Goal: Transaction & Acquisition: Subscribe to service/newsletter

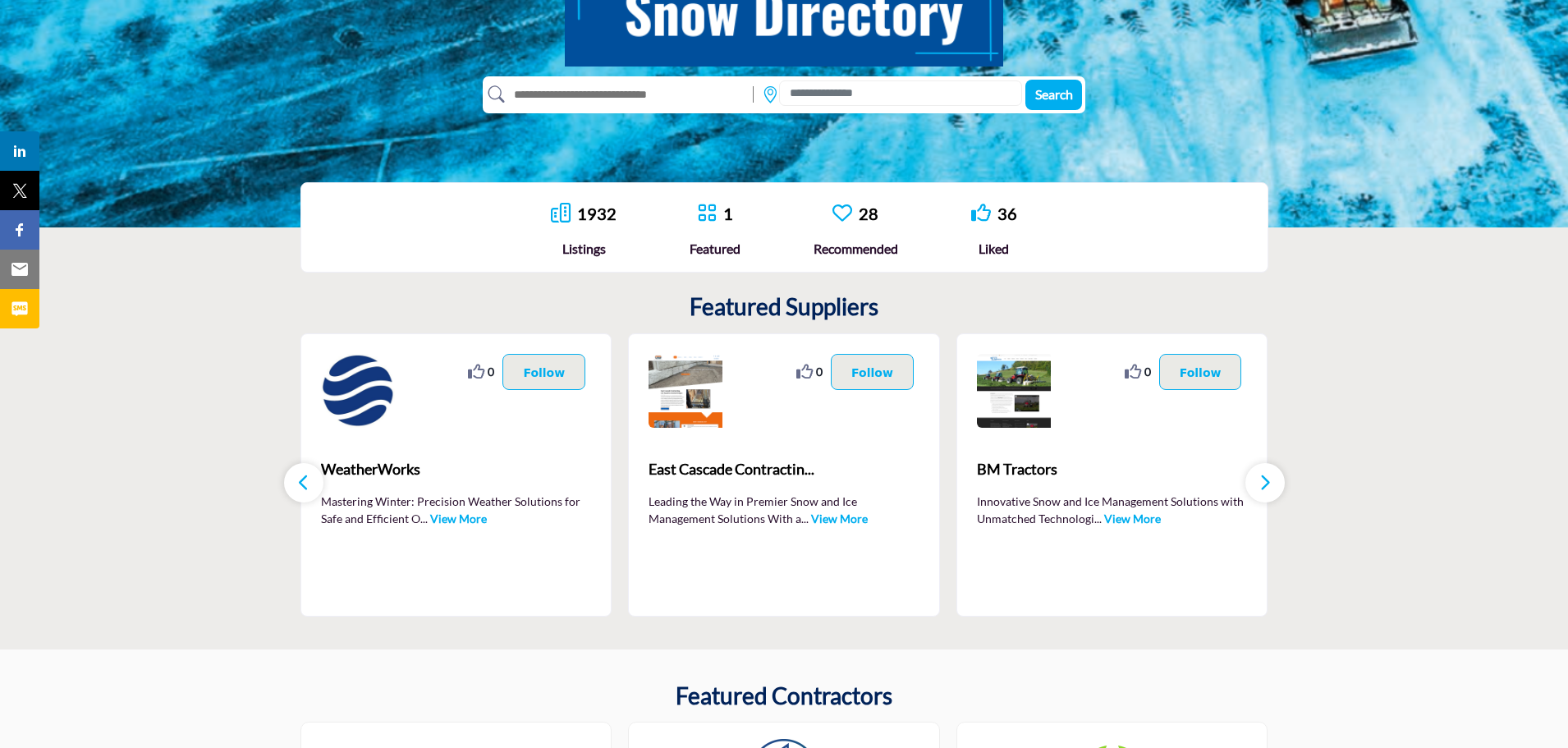
scroll to position [329, 0]
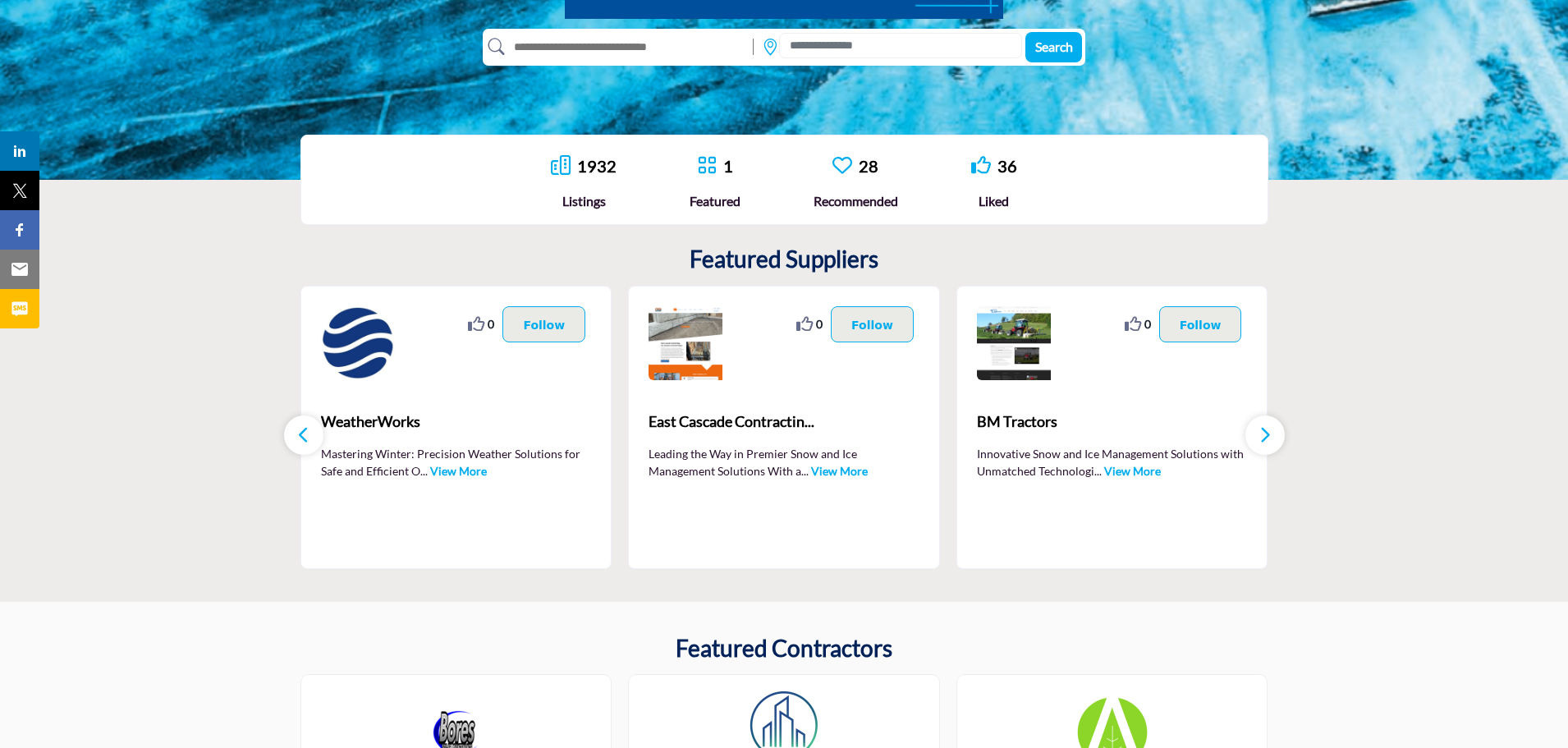
click at [1266, 434] on icon "button" at bounding box center [1265, 434] width 13 height 21
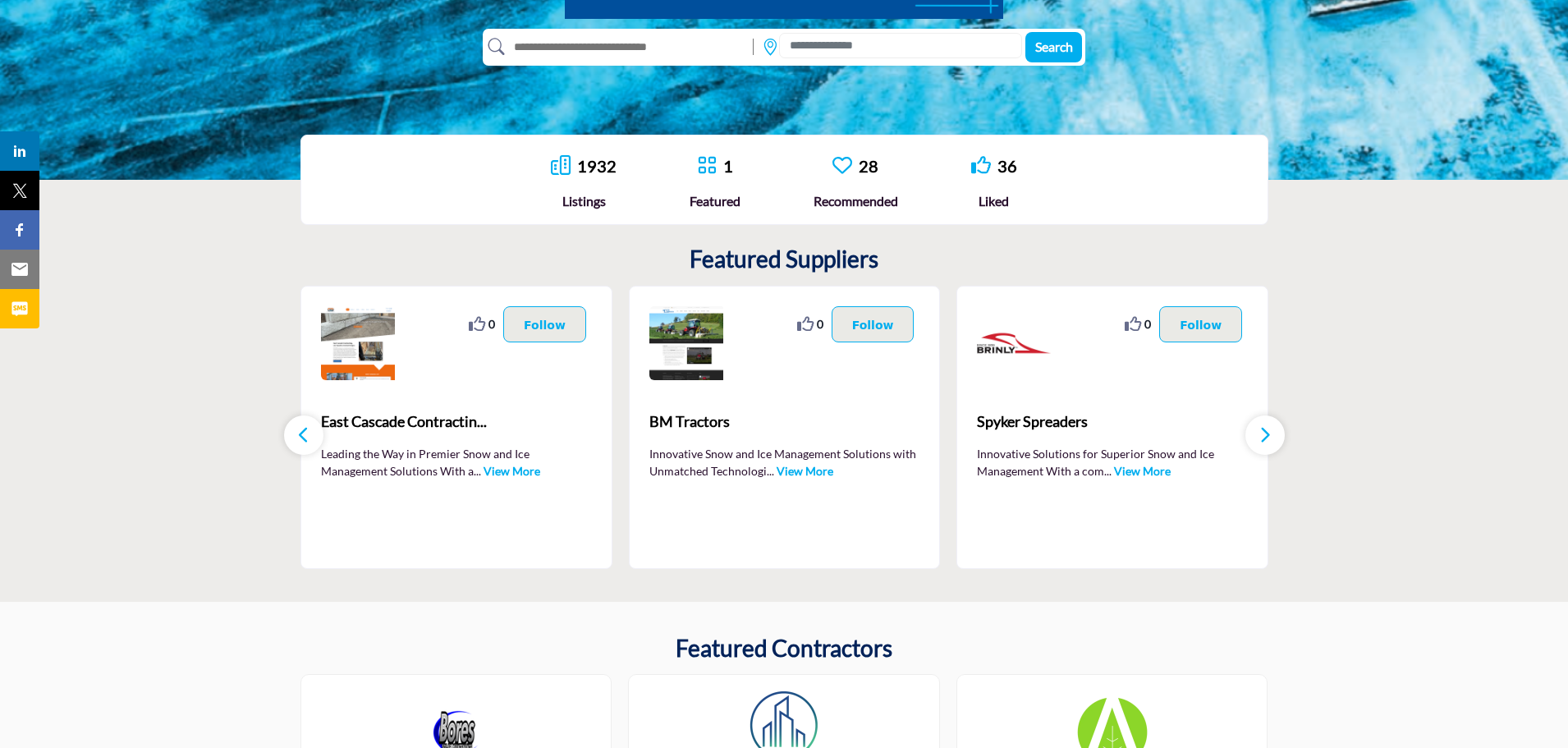
click at [1265, 434] on icon "button" at bounding box center [1265, 434] width 13 height 21
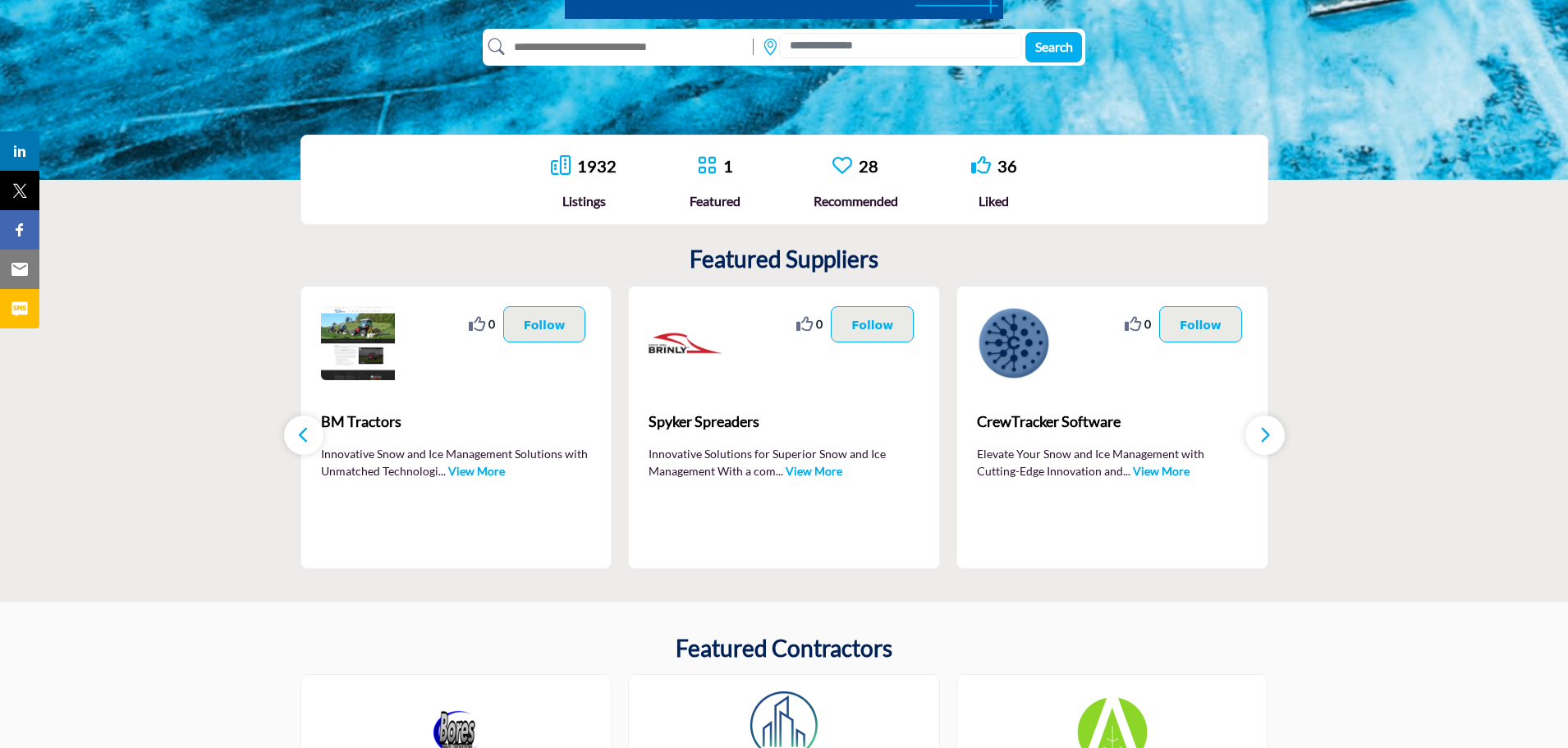
click at [1265, 434] on icon "button" at bounding box center [1265, 434] width 13 height 21
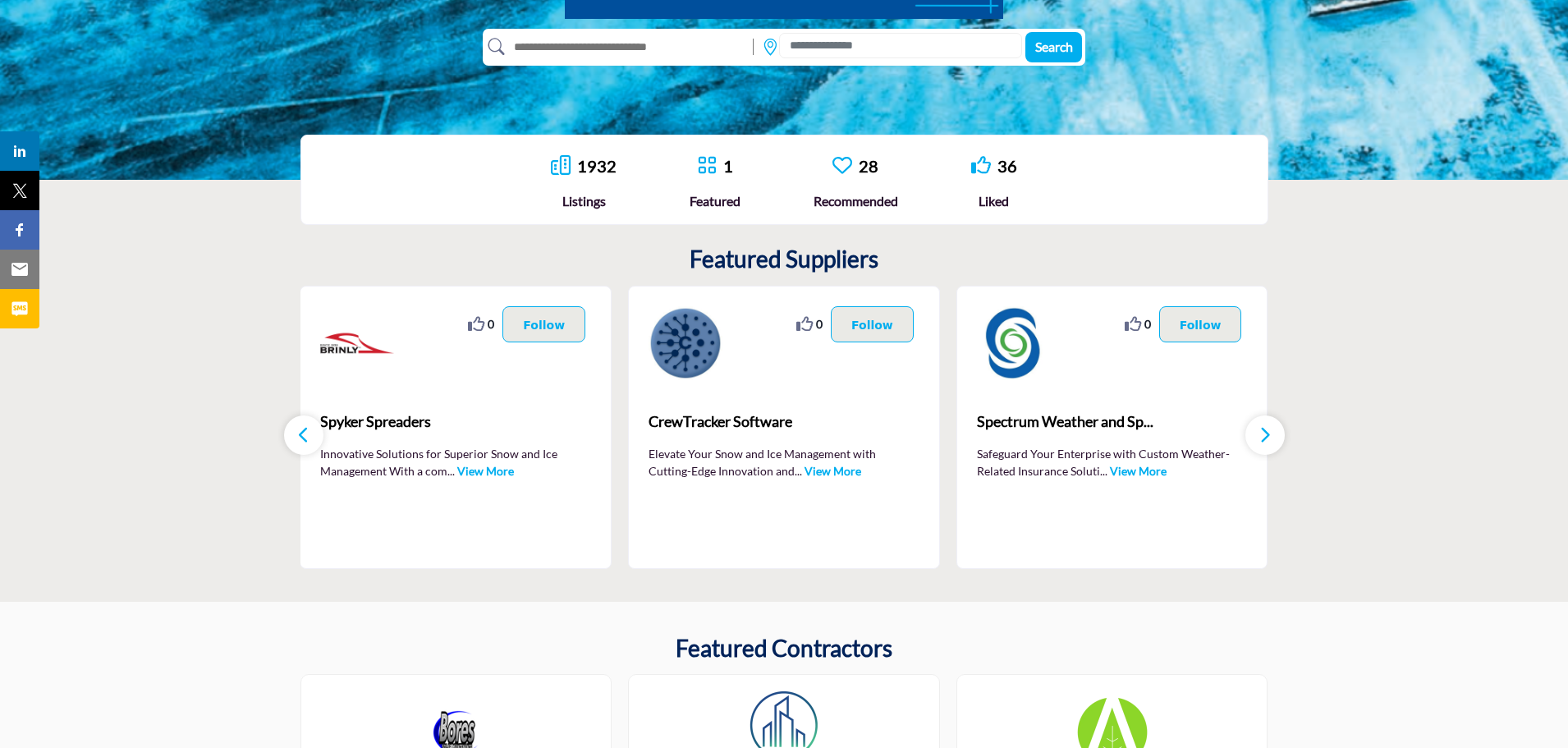
click at [1265, 434] on icon "button" at bounding box center [1265, 434] width 13 height 21
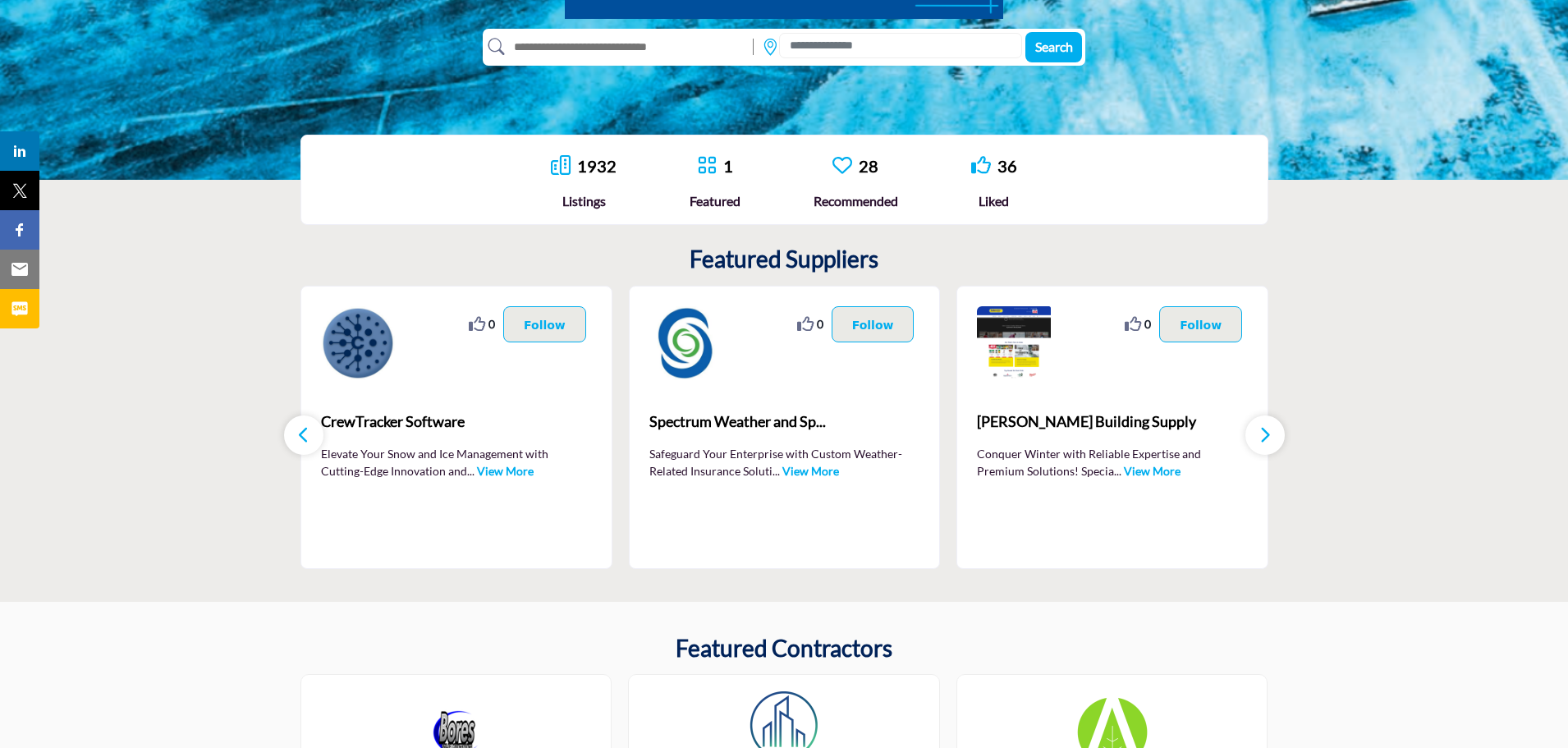
click at [1264, 434] on icon "button" at bounding box center [1265, 434] width 13 height 21
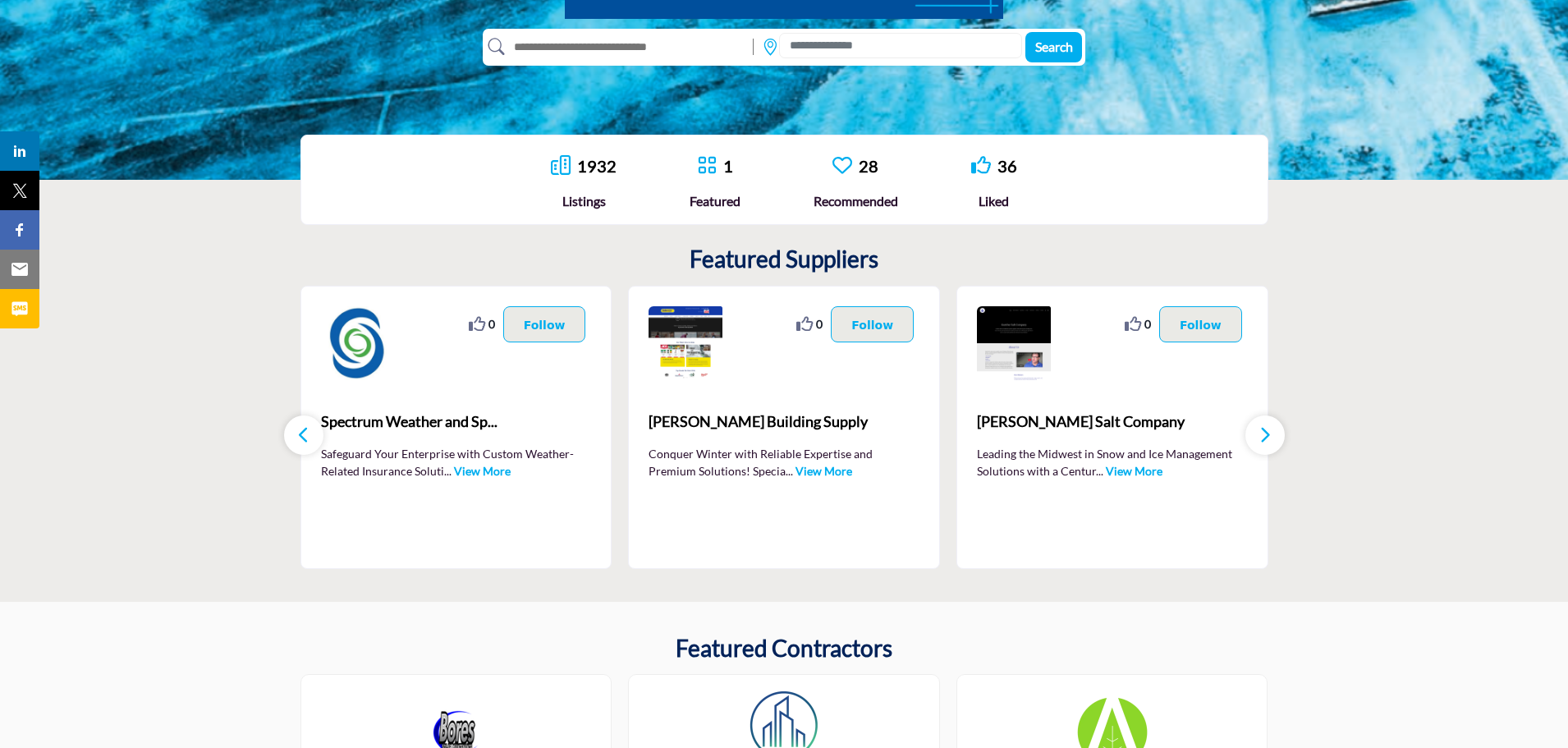
click at [1261, 434] on icon "button" at bounding box center [1265, 434] width 13 height 21
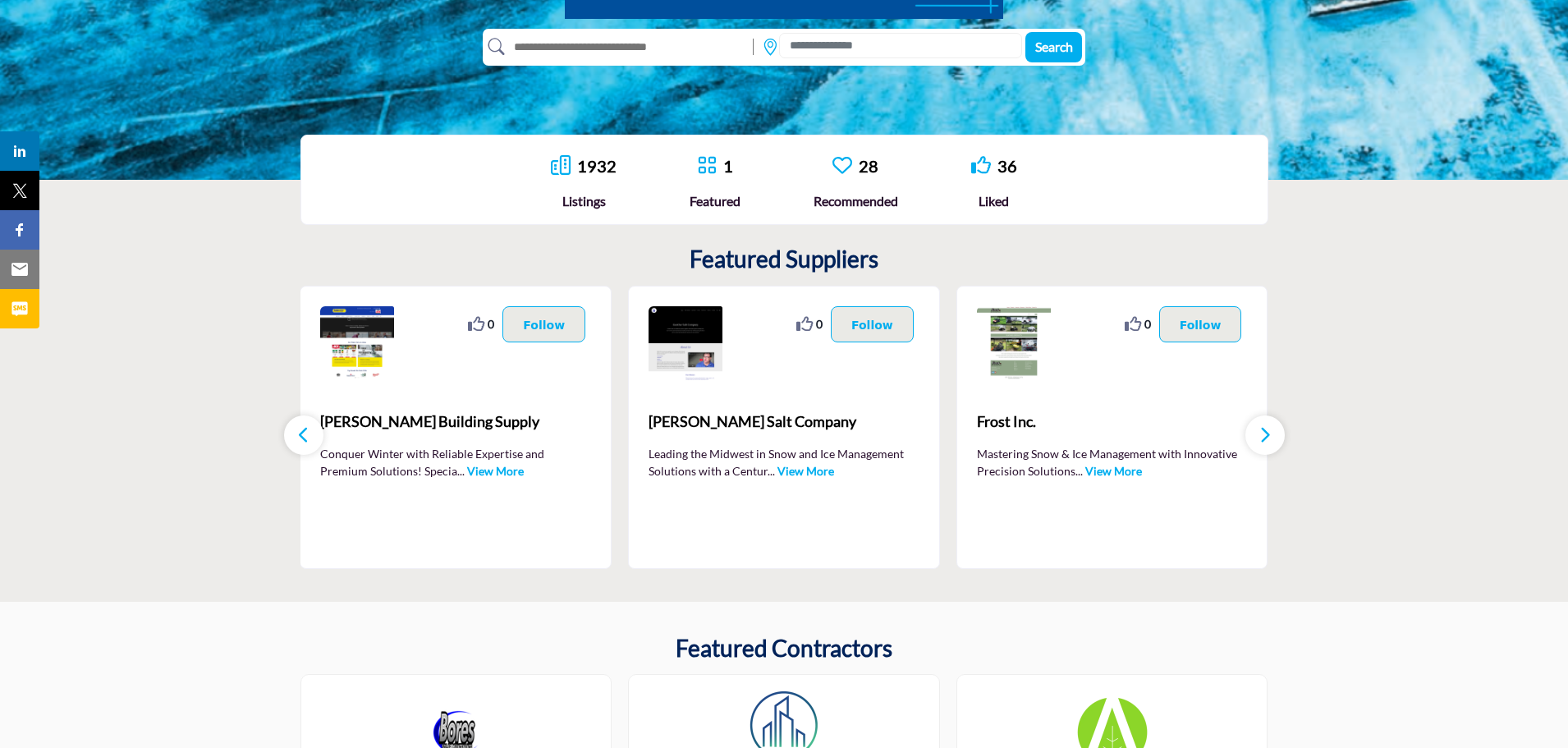
click at [1261, 434] on icon "button" at bounding box center [1265, 434] width 13 height 21
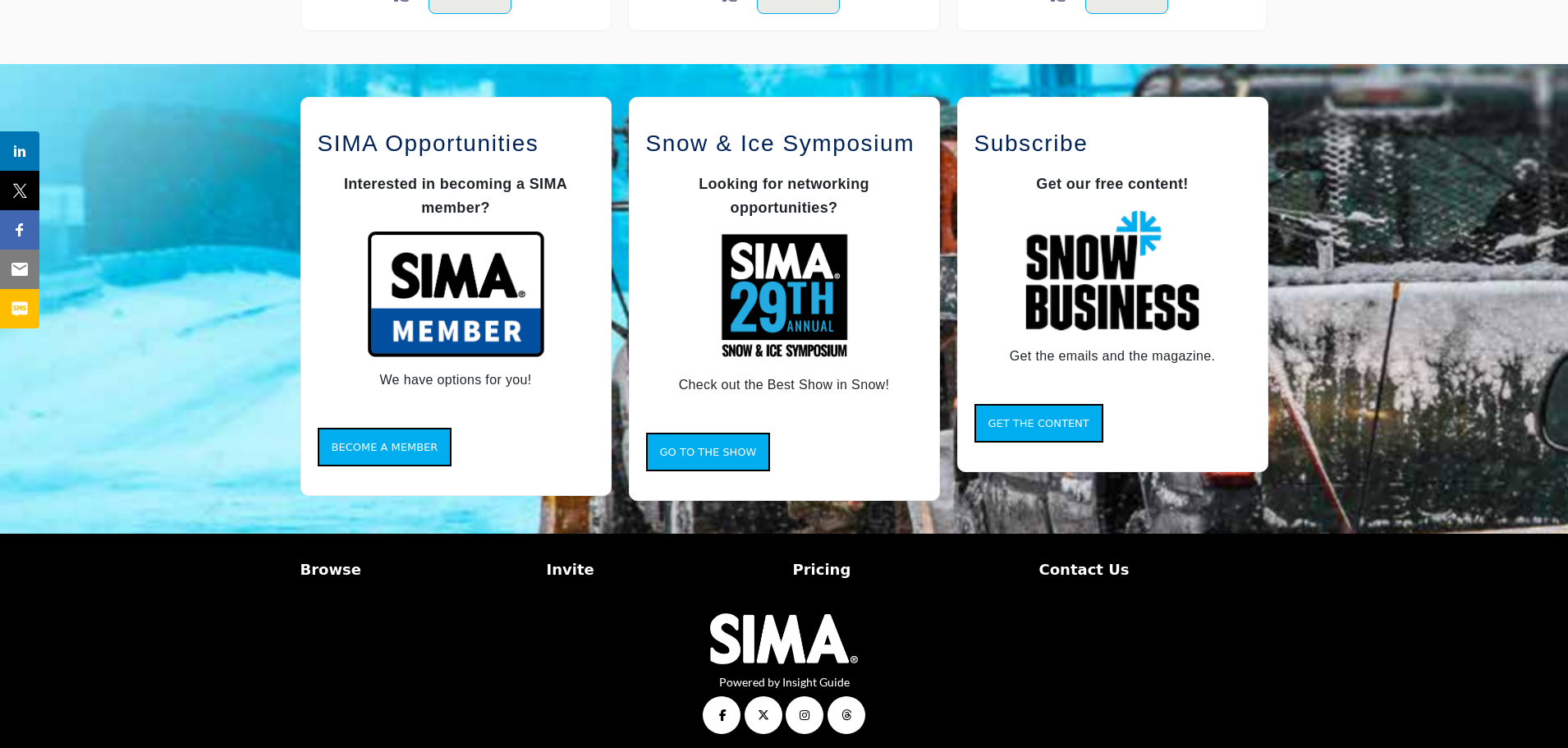
scroll to position [1335, 0]
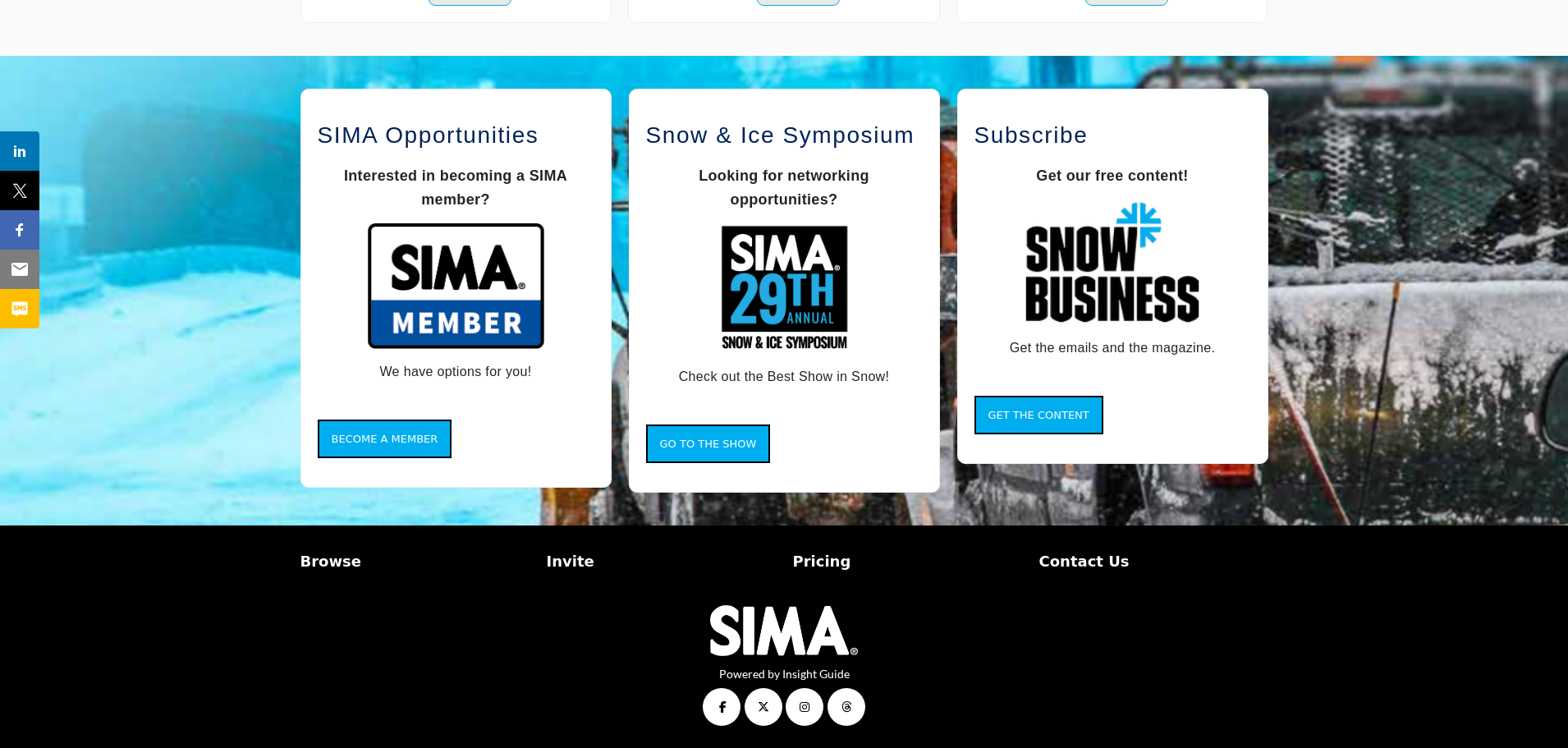
click at [818, 565] on p "Pricing" at bounding box center [908, 560] width 229 height 22
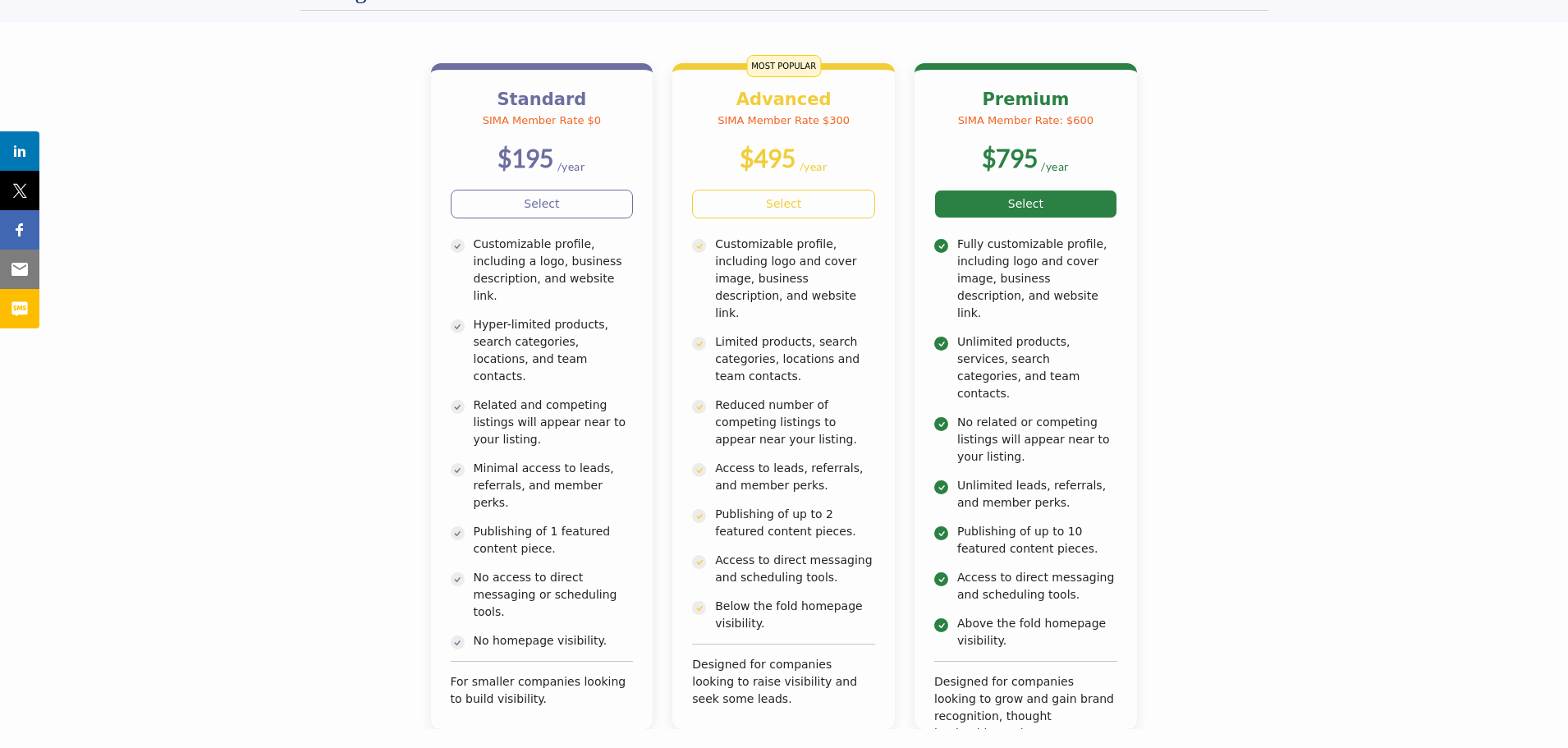
scroll to position [329, 0]
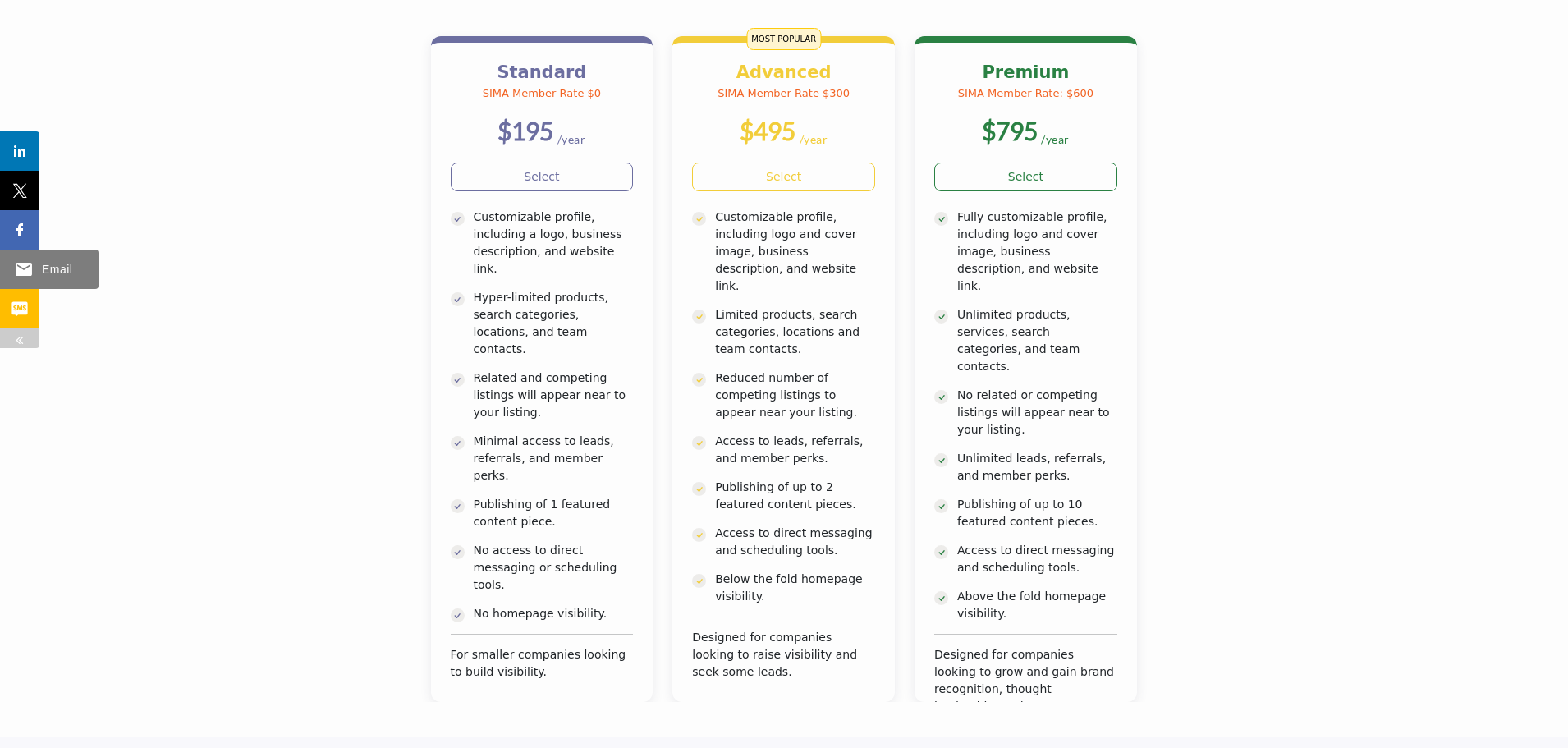
click at [17, 273] on img at bounding box center [23, 269] width 20 height 20
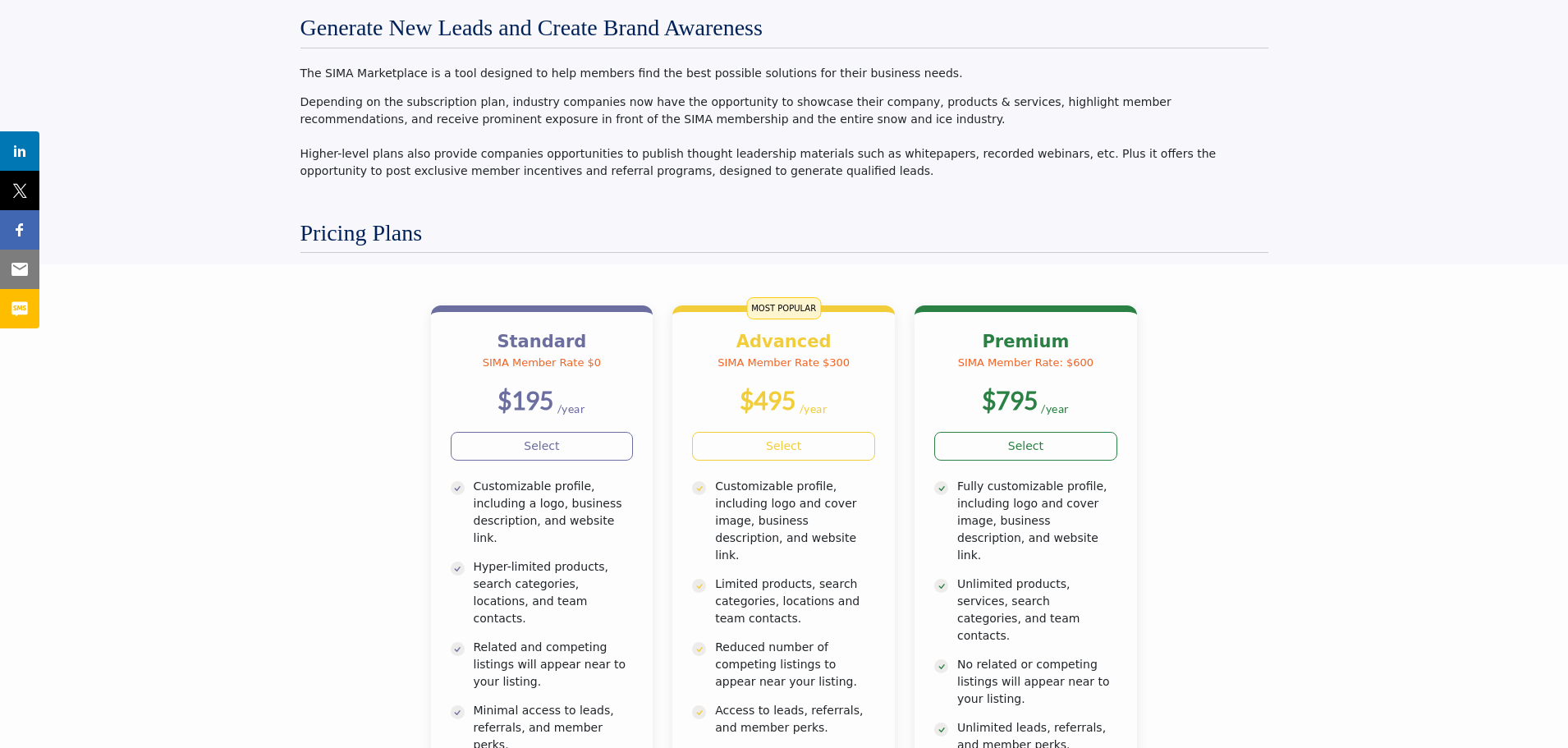
scroll to position [0, 0]
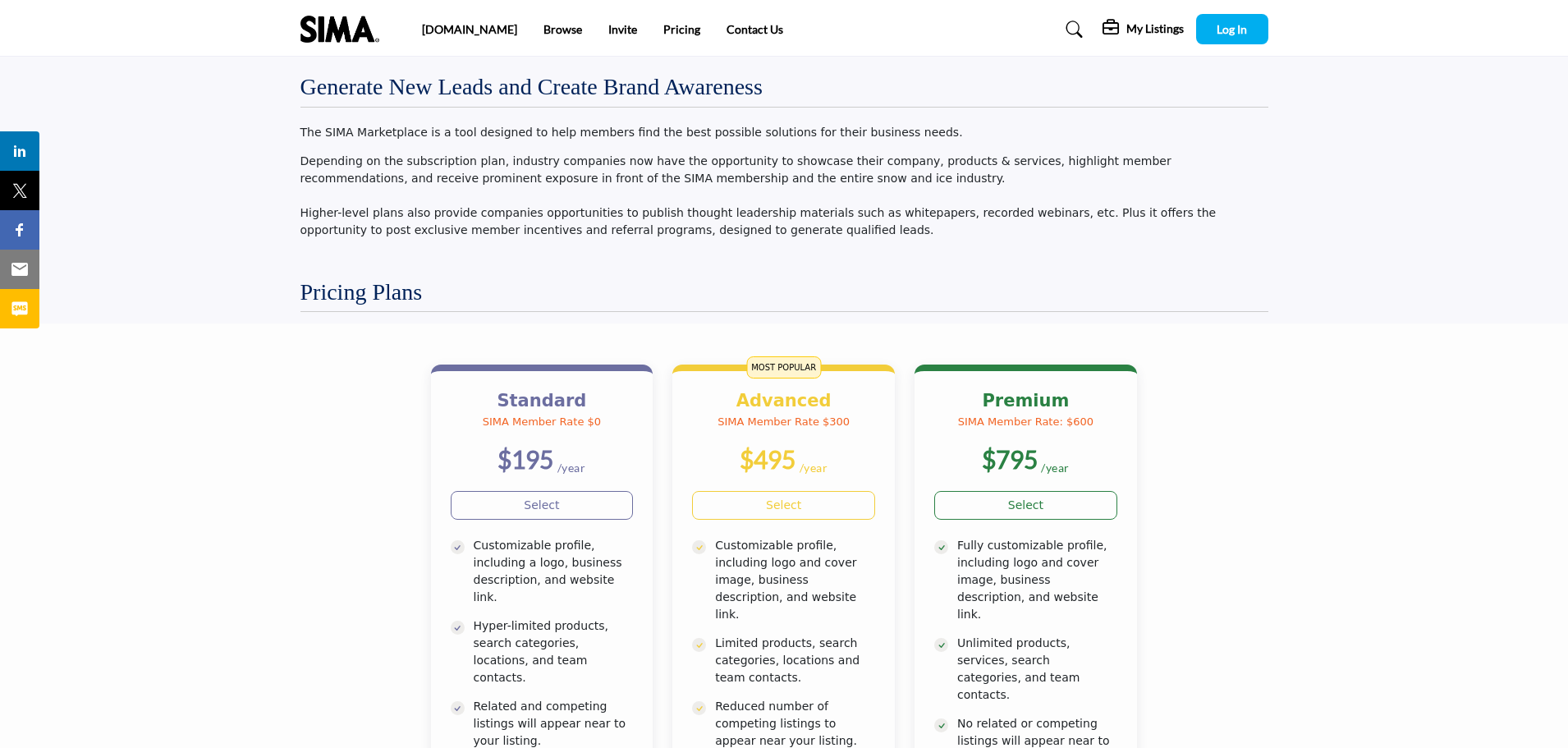
click at [74, 367] on section "Standard SIMA Member Rate $0 $195 /year No homepage visibility. $495" at bounding box center [784, 694] width 1568 height 741
